Goal: Task Accomplishment & Management: Manage account settings

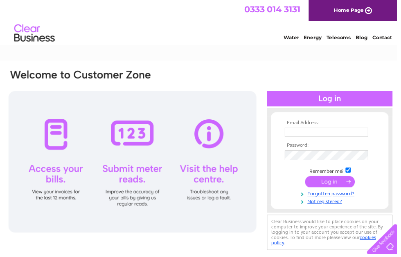
click at [331, 129] on input "text" at bounding box center [330, 133] width 84 height 9
type input "bruce@hoscote.com"
click at [337, 185] on input "submit" at bounding box center [333, 183] width 50 height 11
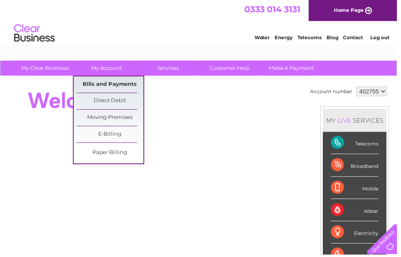
click at [130, 85] on link "Bills and Payments" at bounding box center [111, 85] width 68 height 16
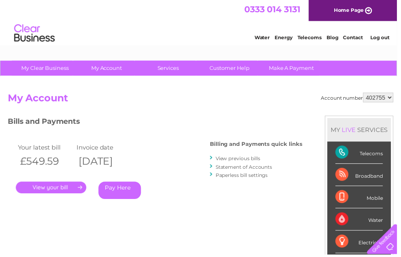
click at [72, 187] on link "." at bounding box center [51, 190] width 71 height 12
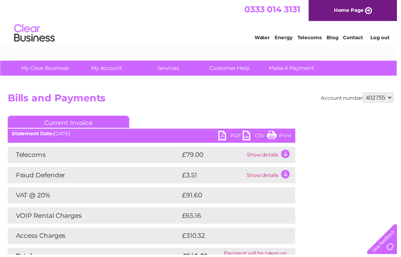
click at [232, 137] on link "PDF" at bounding box center [233, 138] width 25 height 12
